Goal: Transaction & Acquisition: Book appointment/travel/reservation

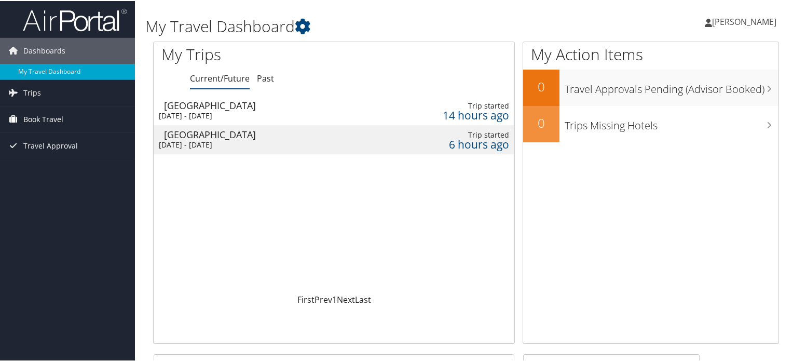
drag, startPoint x: 42, startPoint y: 118, endPoint x: 54, endPoint y: 129, distance: 16.2
click at [42, 118] on span "Book Travel" at bounding box center [43, 118] width 40 height 26
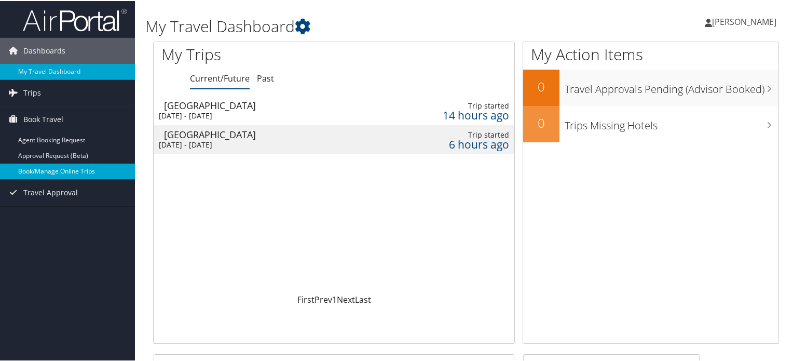
click at [67, 174] on link "Book/Manage Online Trips" at bounding box center [67, 170] width 135 height 16
click at [54, 173] on link "Book/Manage Online Trips" at bounding box center [67, 170] width 135 height 16
